Goal: Navigation & Orientation: Find specific page/section

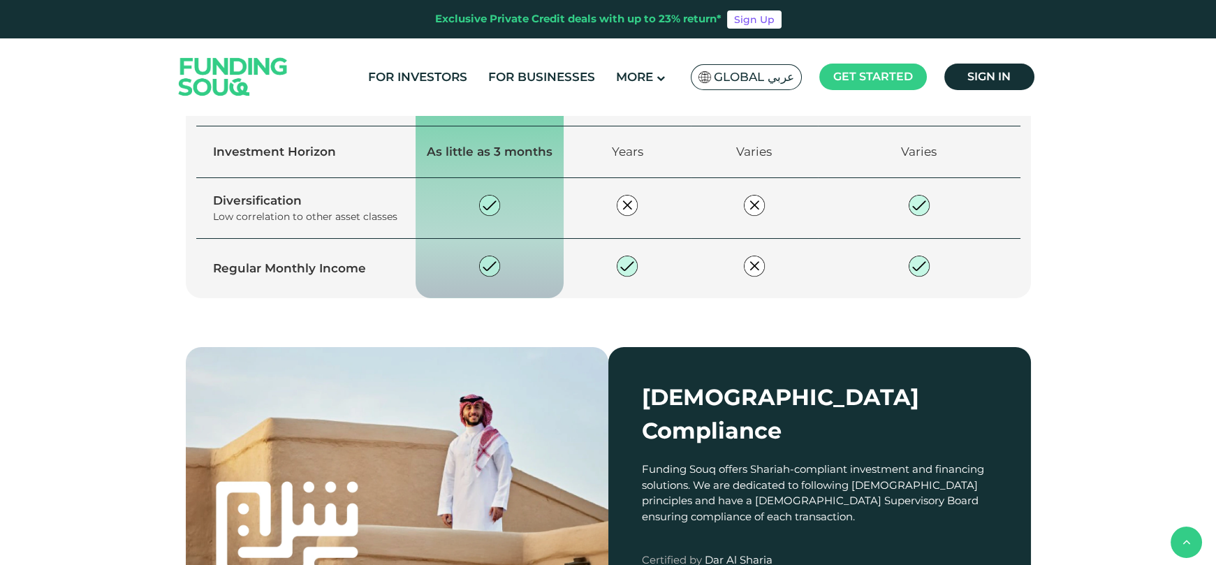
scroll to position [806, 0]
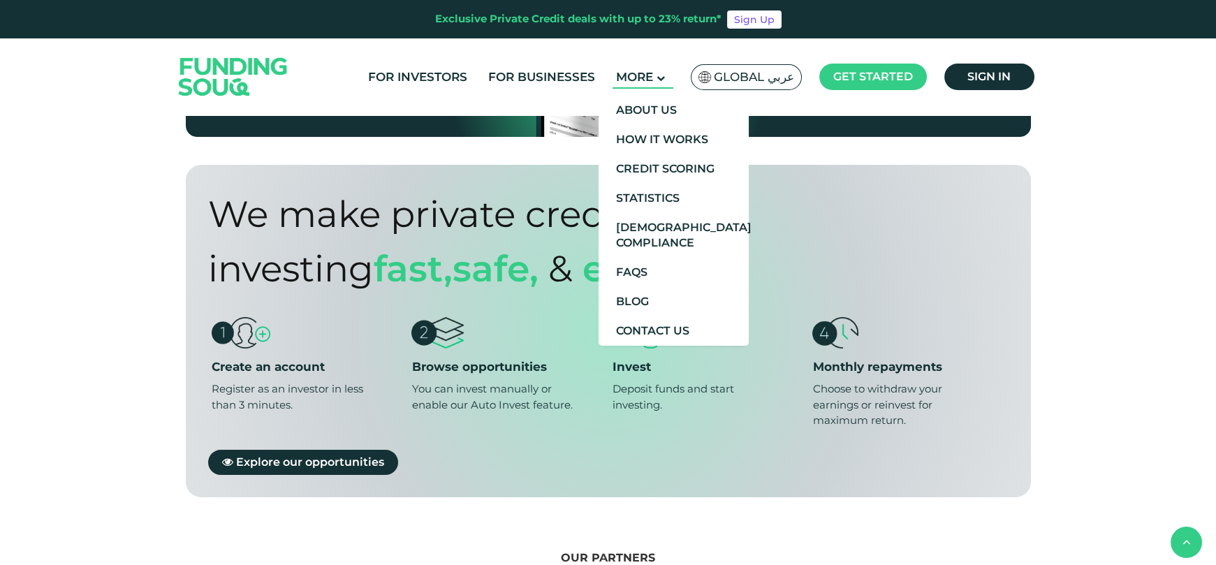
click at [648, 82] on span "More" at bounding box center [634, 77] width 37 height 14
click at [662, 109] on link "About Us" at bounding box center [673, 110] width 150 height 29
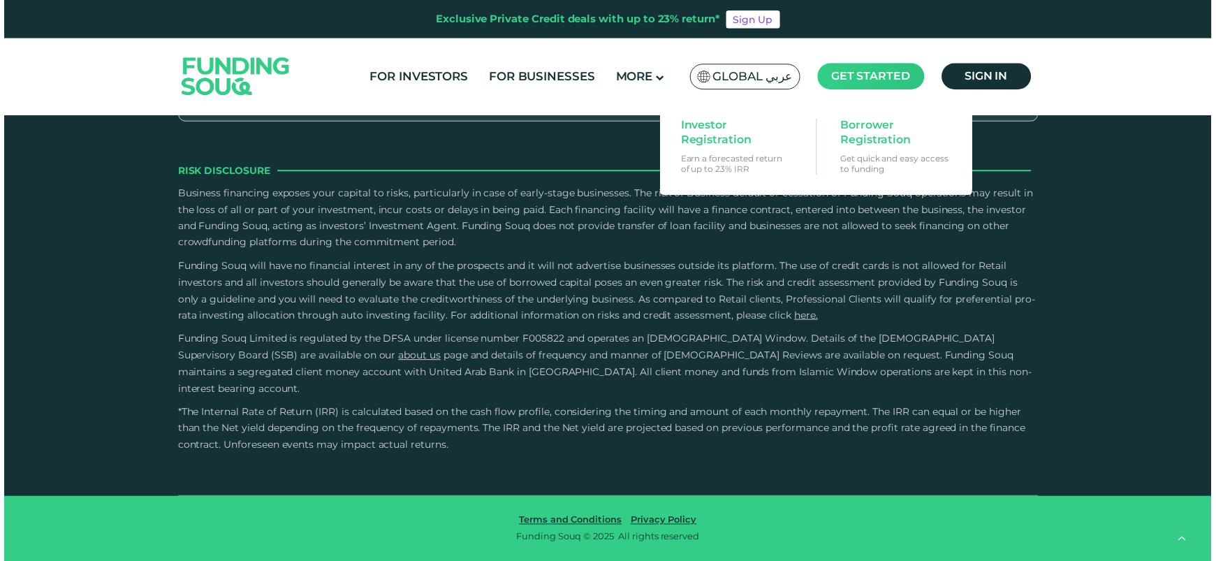
scroll to position [2651, 0]
